Goal: Task Accomplishment & Management: Use online tool/utility

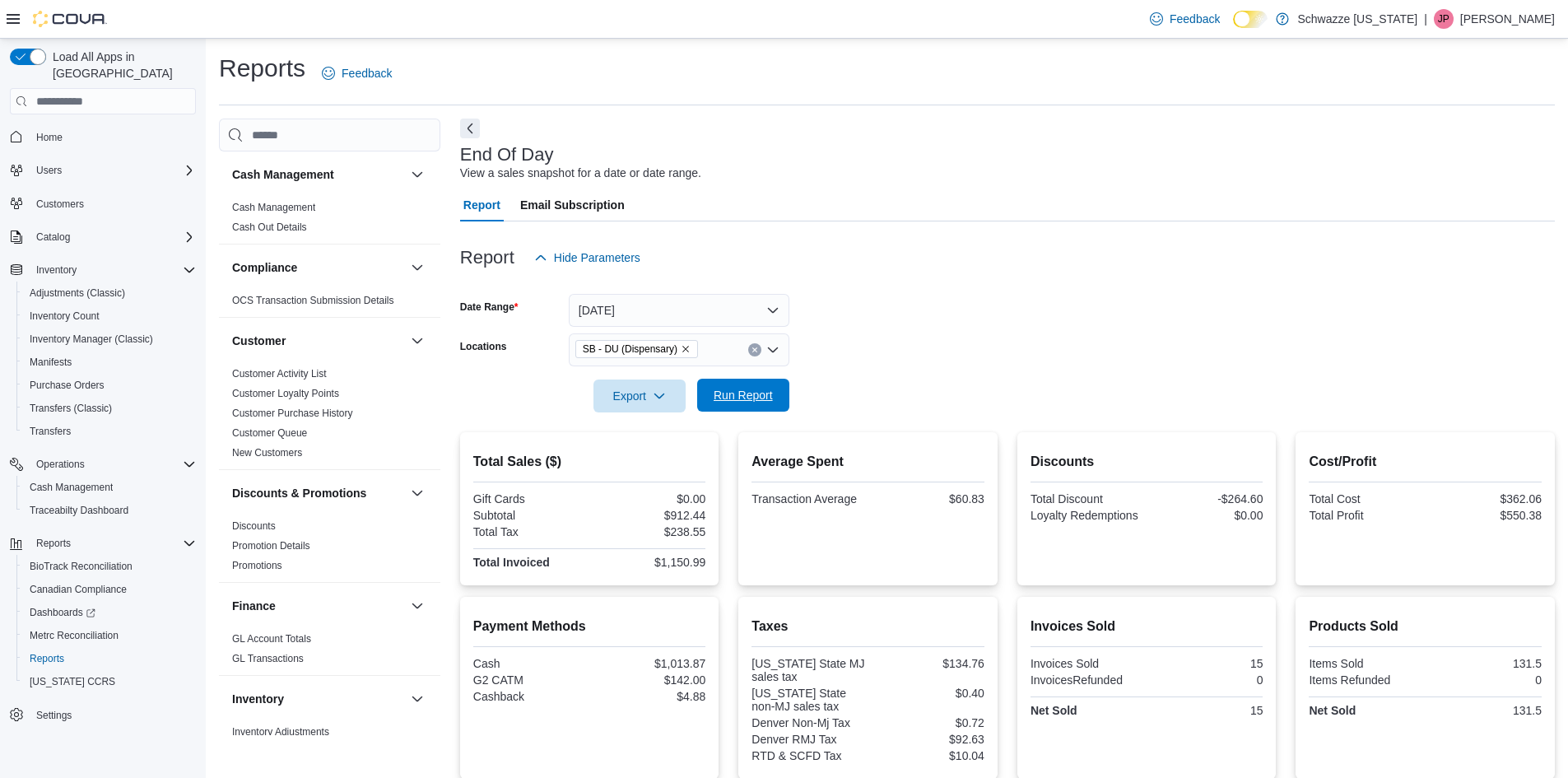
scroll to position [172, 0]
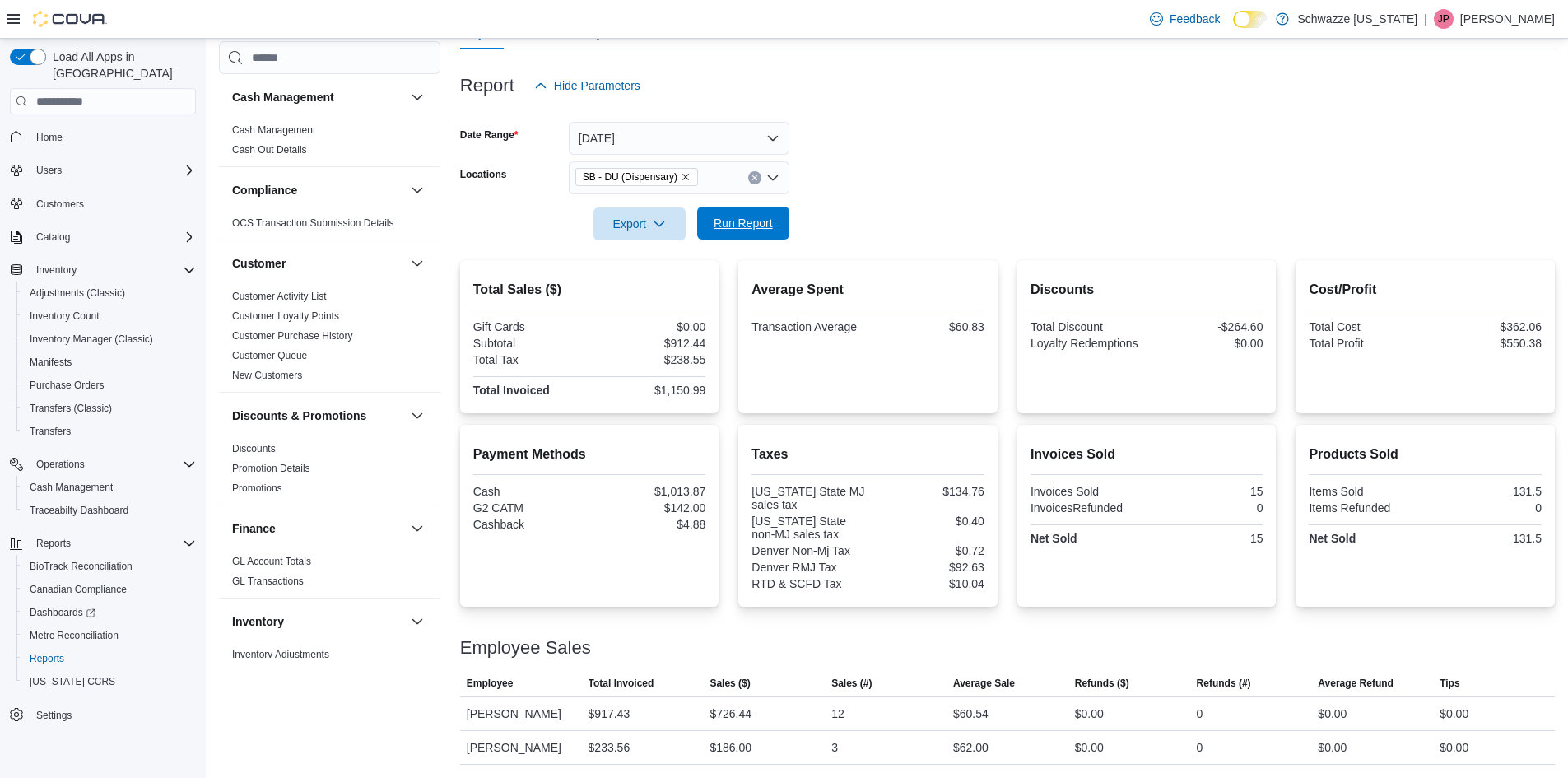
click at [768, 209] on span "Run Report" at bounding box center [743, 222] width 72 height 33
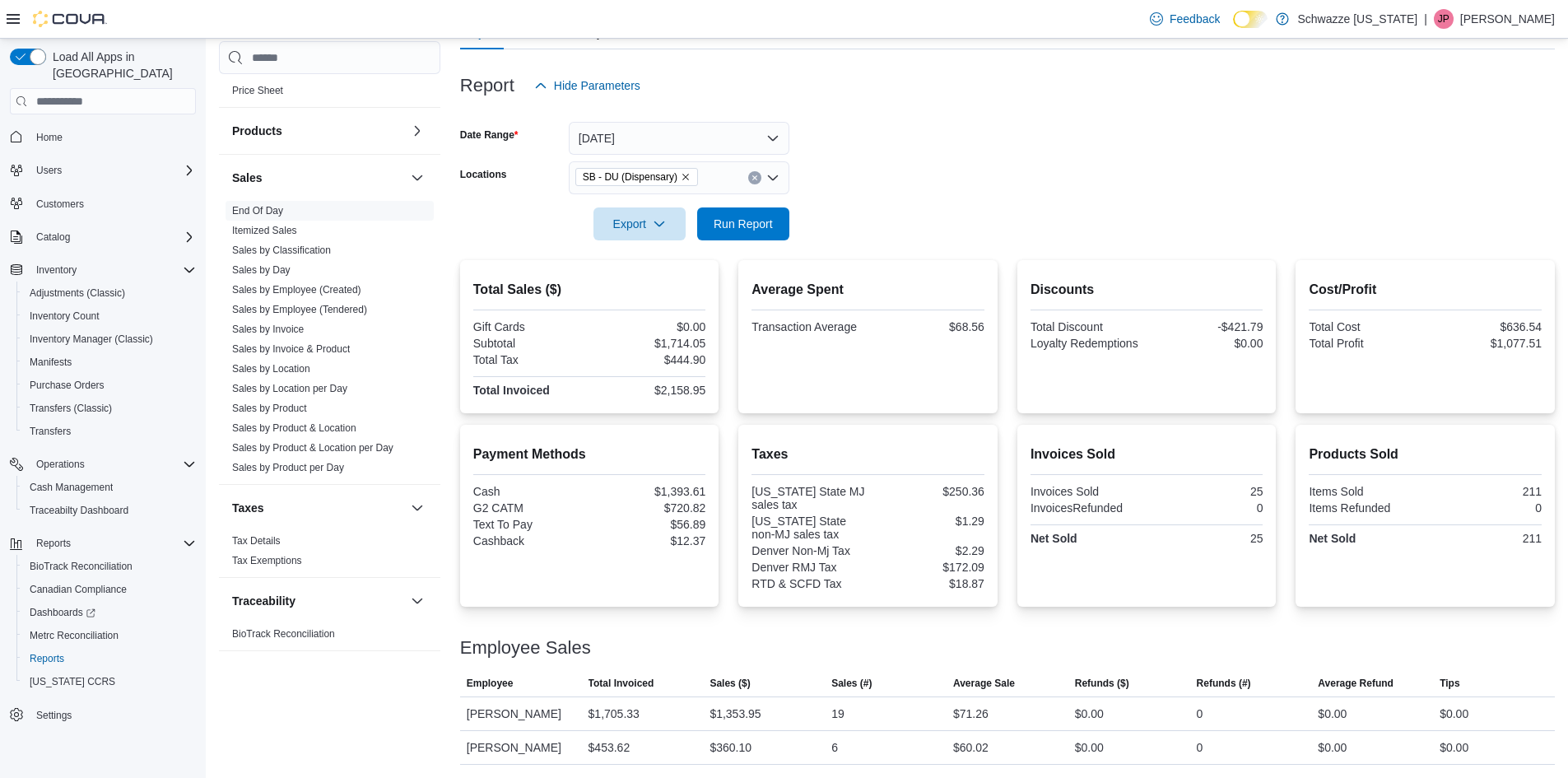
scroll to position [1031, 0]
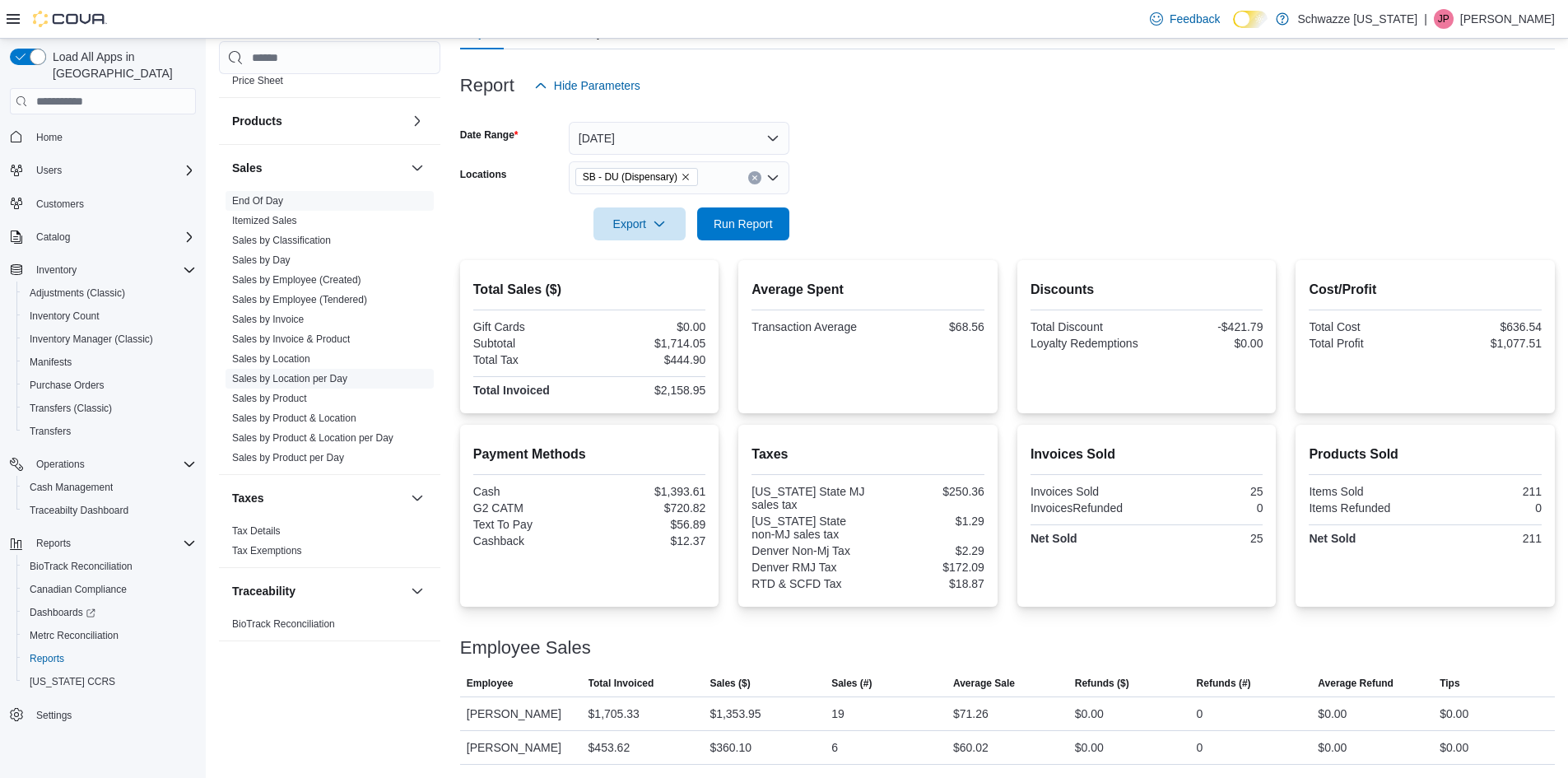
click at [286, 373] on link "Sales by Location per Day" at bounding box center [289, 379] width 116 height 12
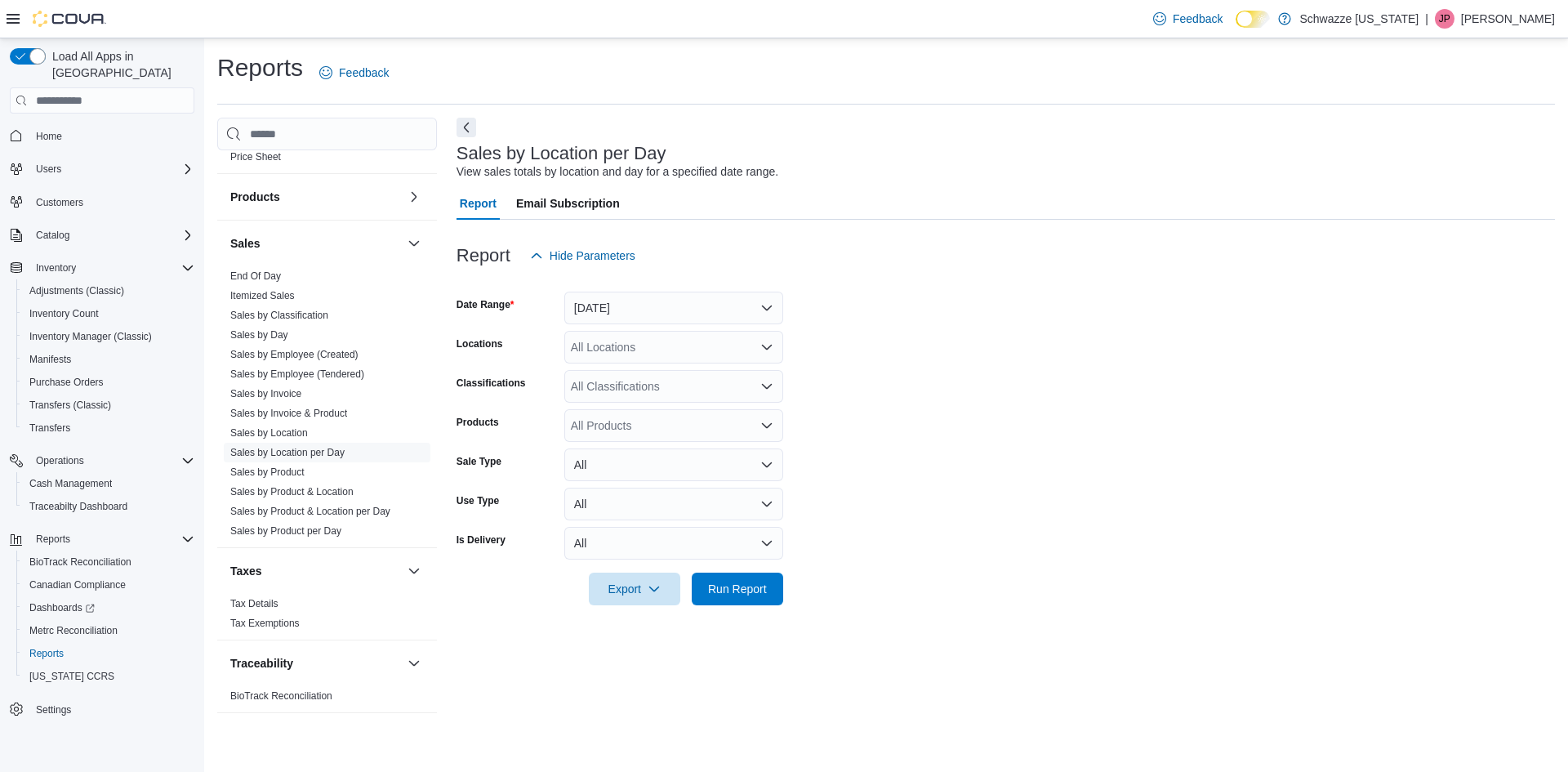
click at [665, 330] on form "Date Range [DATE] Locations All Locations Classifications All Classifications P…" at bounding box center [1006, 439] width 1099 height 333
click at [660, 315] on button "[DATE]" at bounding box center [673, 308] width 218 height 32
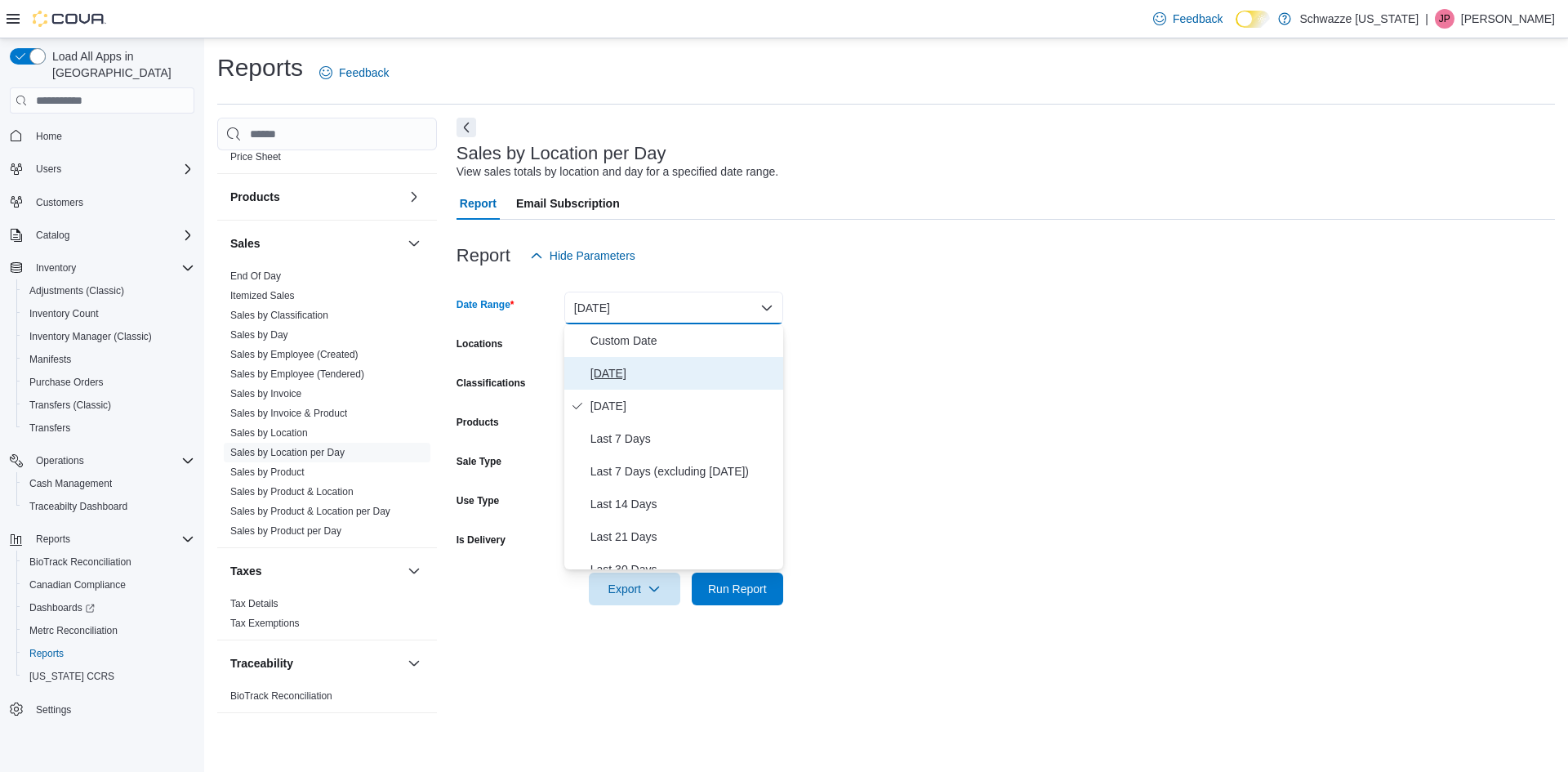
click at [624, 371] on span "[DATE]" at bounding box center [684, 373] width 186 height 20
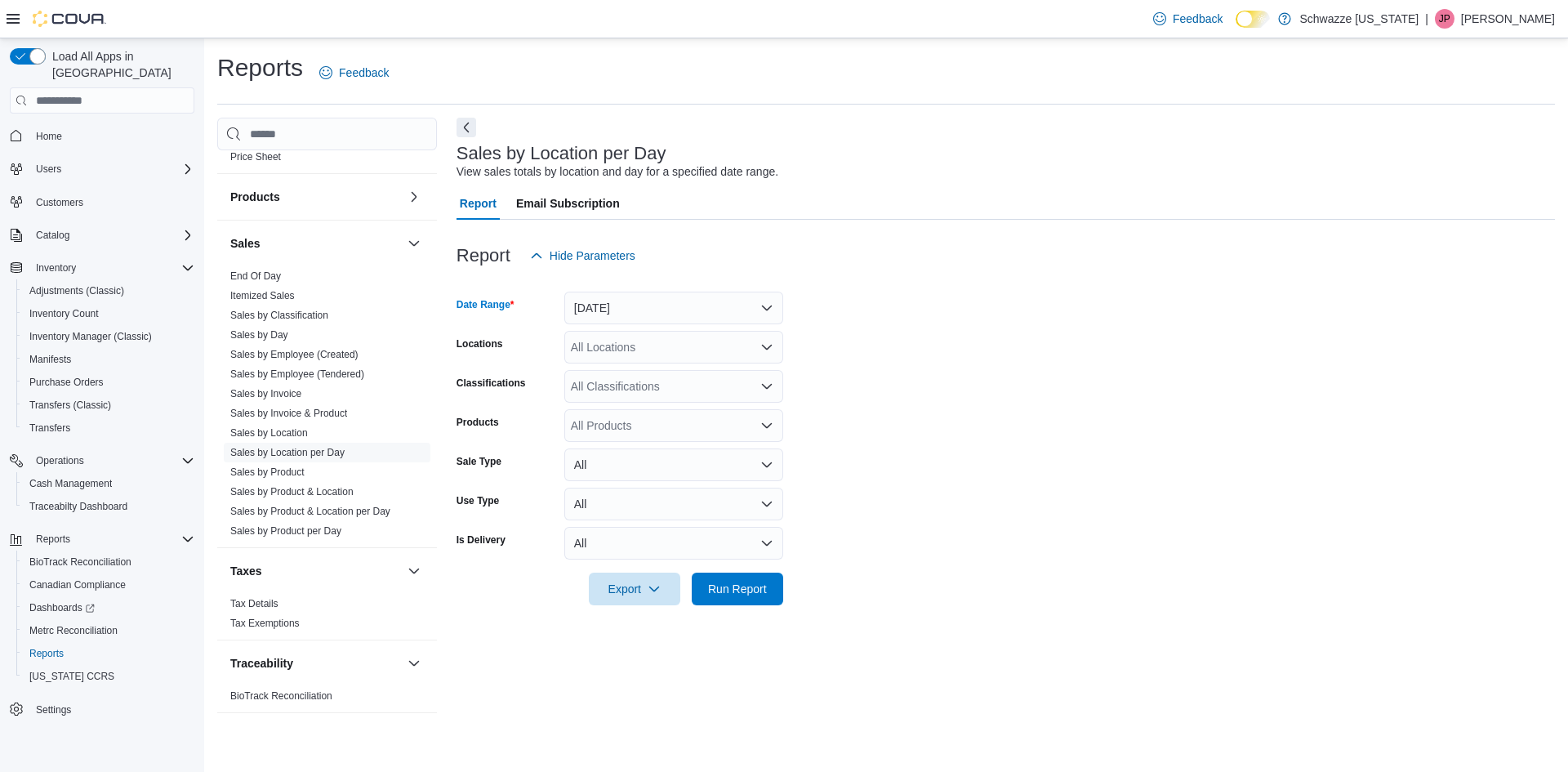
click at [580, 355] on div "All Locations" at bounding box center [673, 347] width 218 height 32
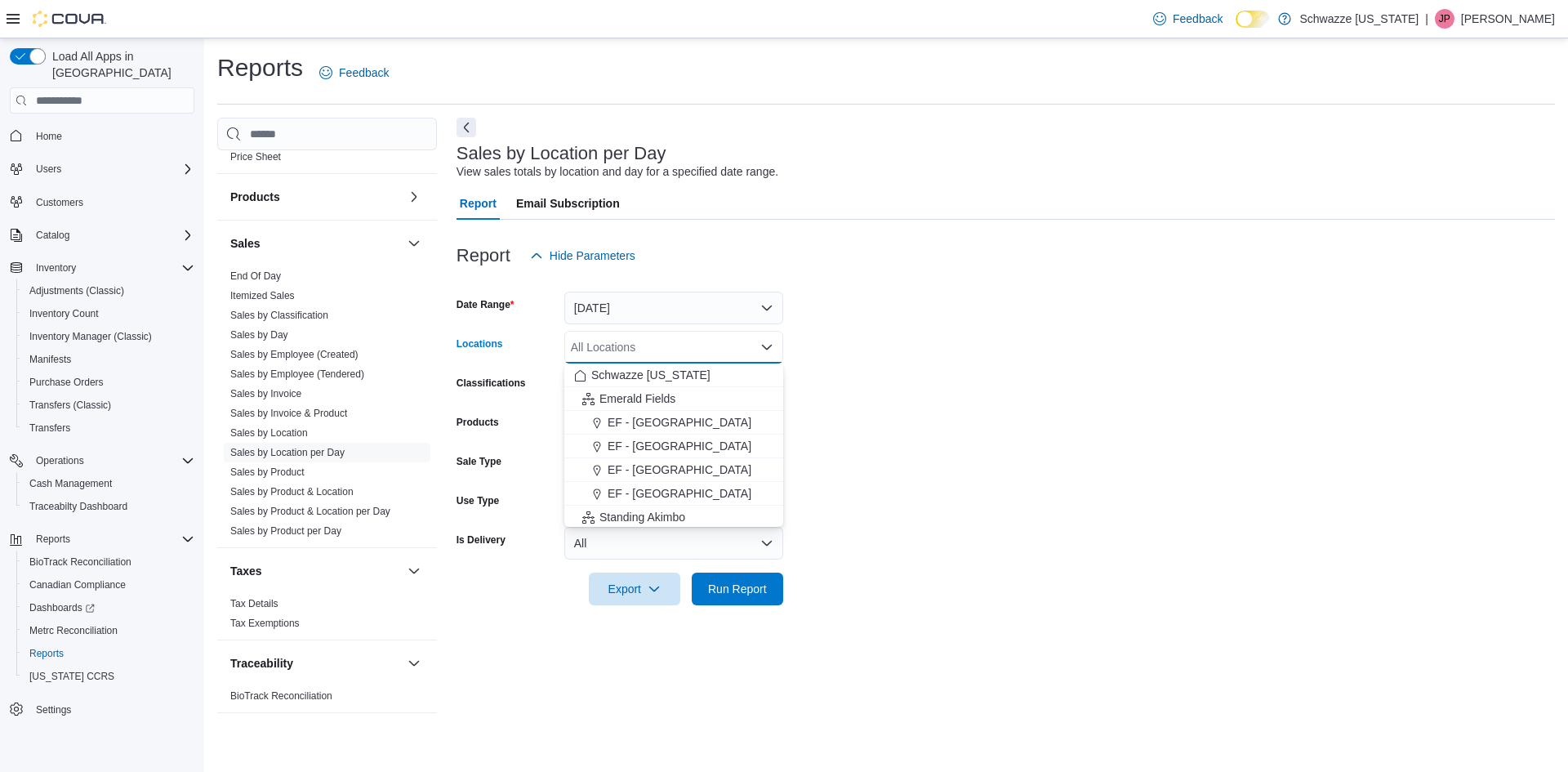
scroll to position [409, 0]
click at [646, 371] on span "SB - DU (Dispensary)" at bounding box center [662, 369] width 111 height 17
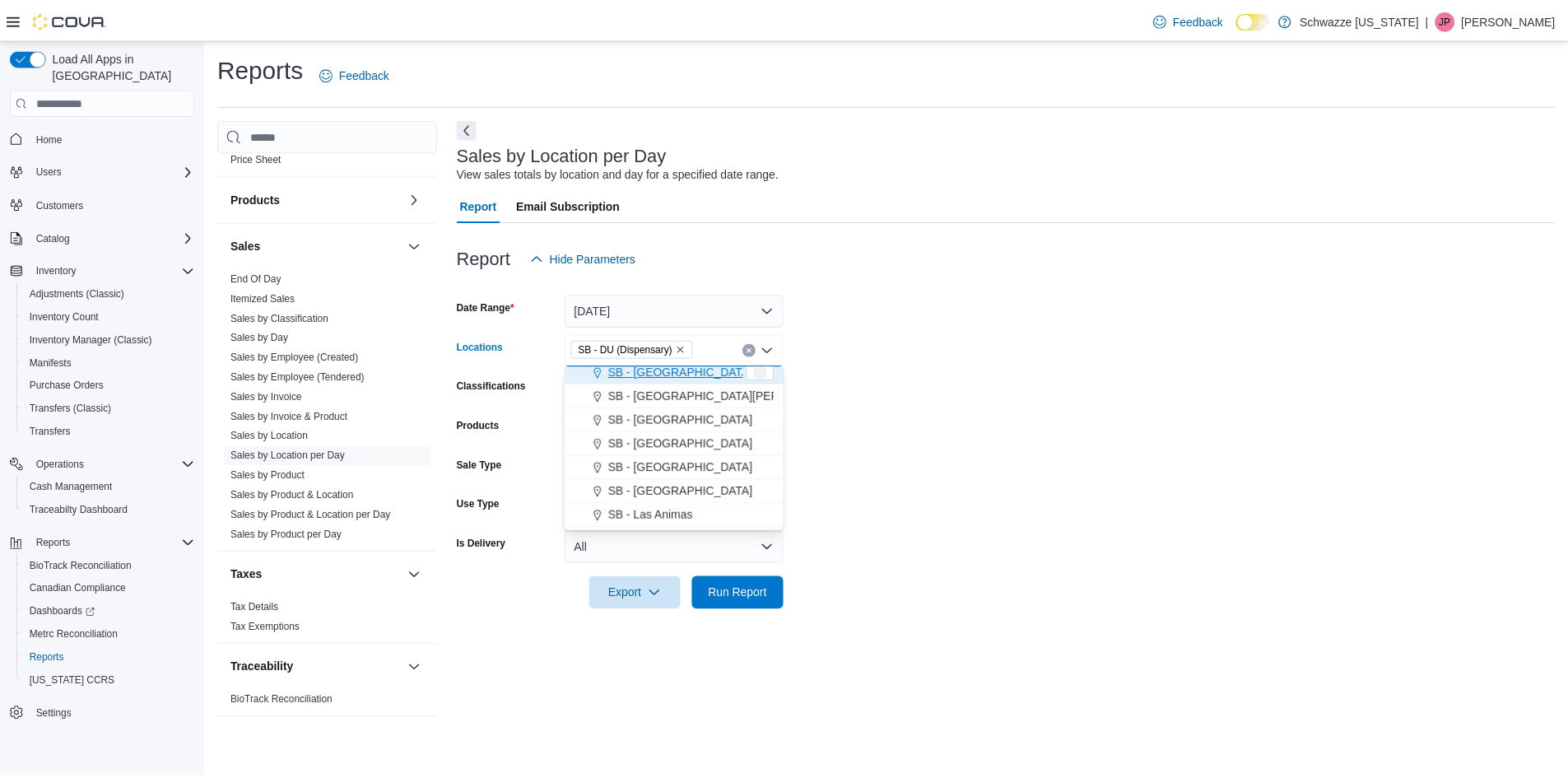
scroll to position [406, 0]
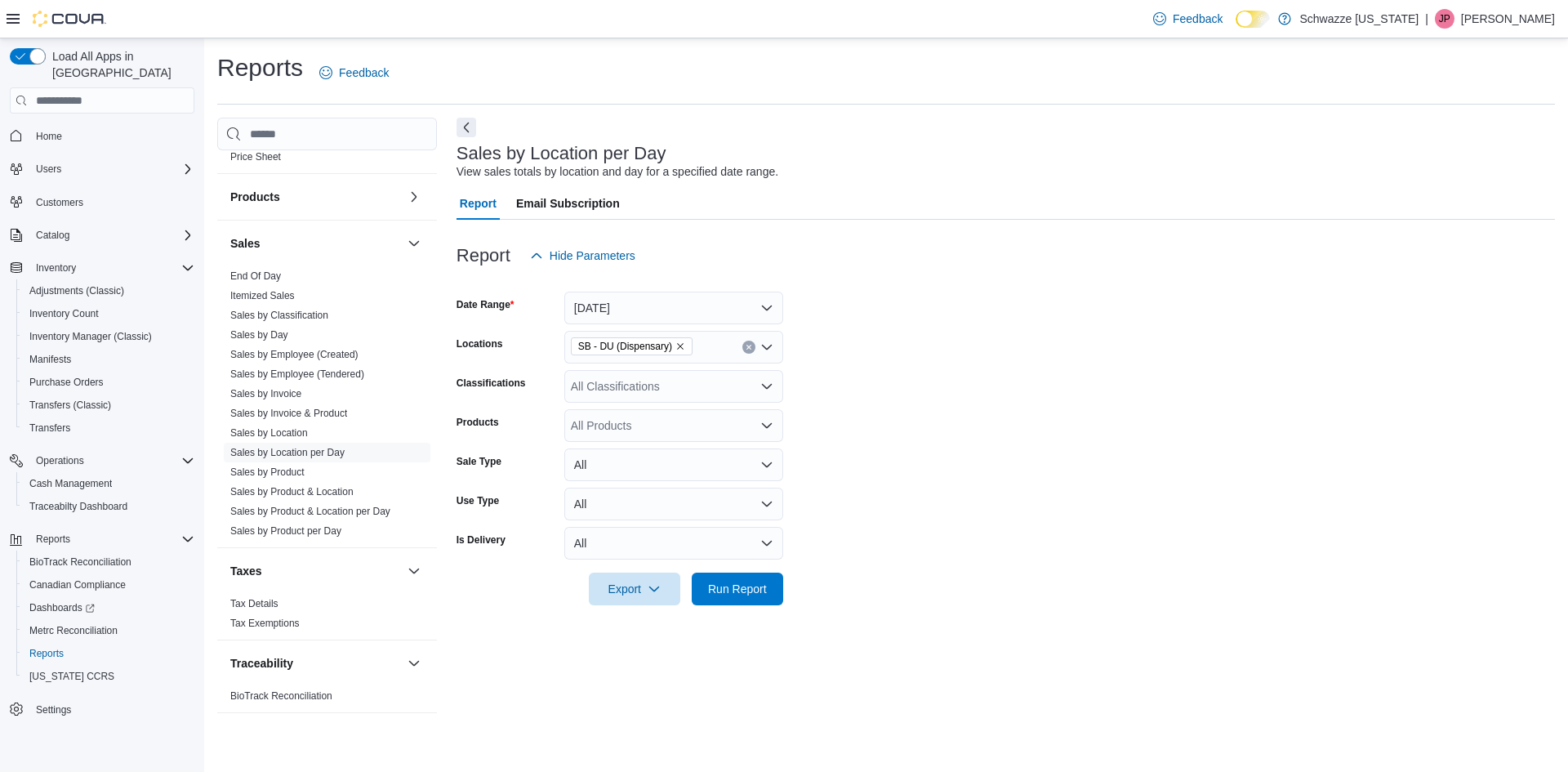
click at [996, 401] on form "Date Range [DATE] Locations SB - DU (Dispensary) Classifications All Classifica…" at bounding box center [1006, 439] width 1099 height 333
drag, startPoint x: 769, startPoint y: 593, endPoint x: 792, endPoint y: 579, distance: 26.9
click at [769, 592] on span "Run Report" at bounding box center [736, 589] width 71 height 32
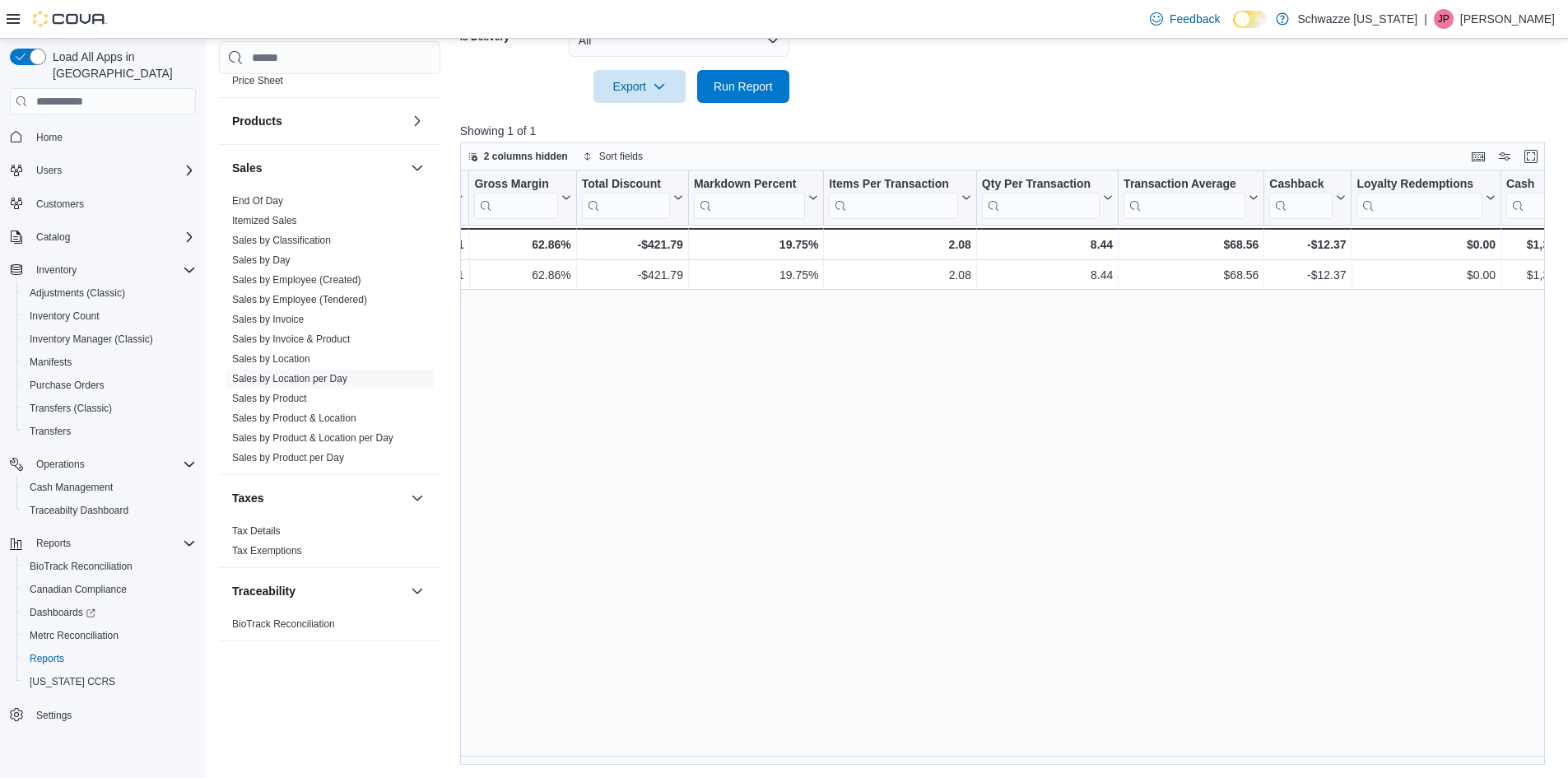
scroll to position [0, 1212]
